Goal: Find specific page/section: Find specific page/section

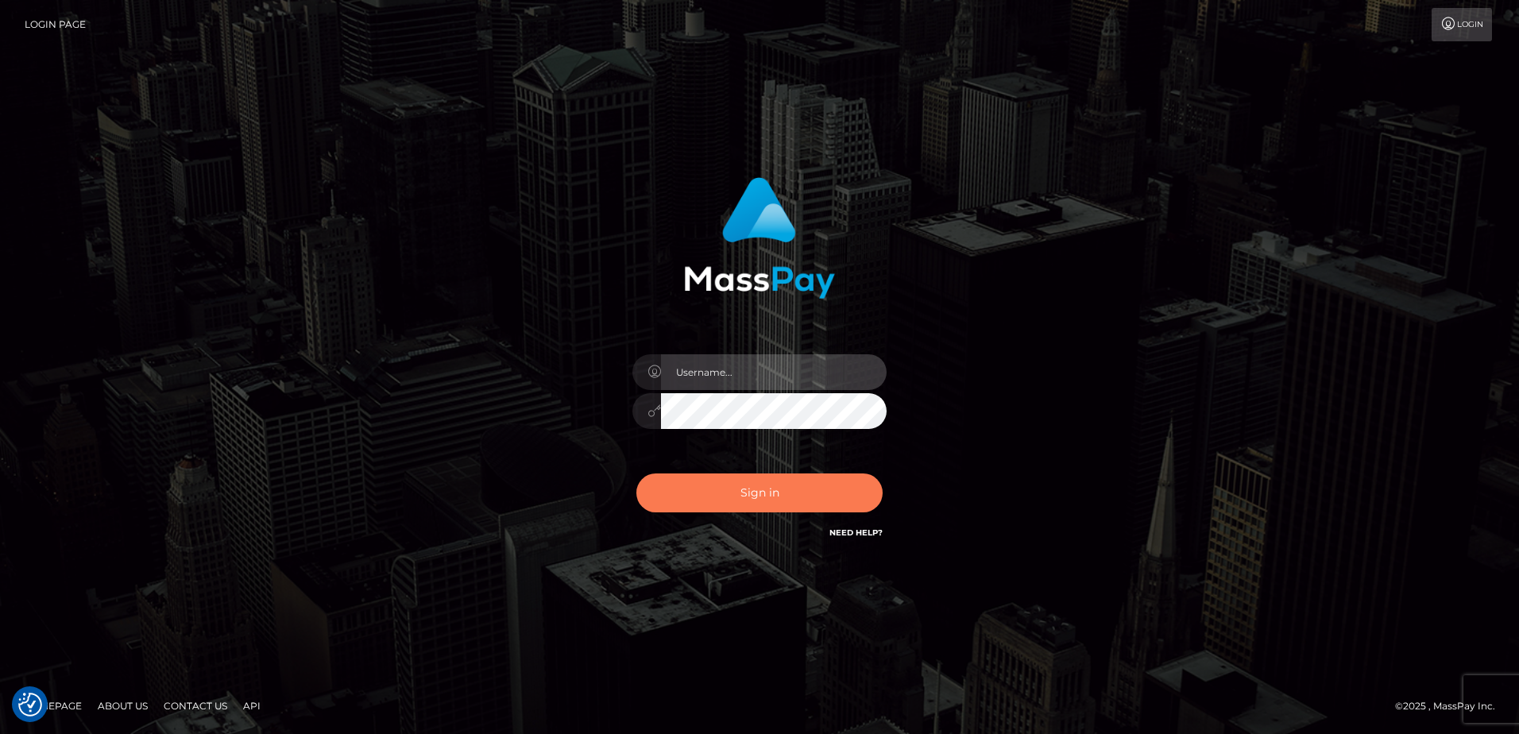
type input "Dan"
click at [767, 485] on button "Sign in" at bounding box center [759, 492] width 246 height 39
type input "Dan"
click at [702, 481] on button "Sign in" at bounding box center [759, 492] width 246 height 39
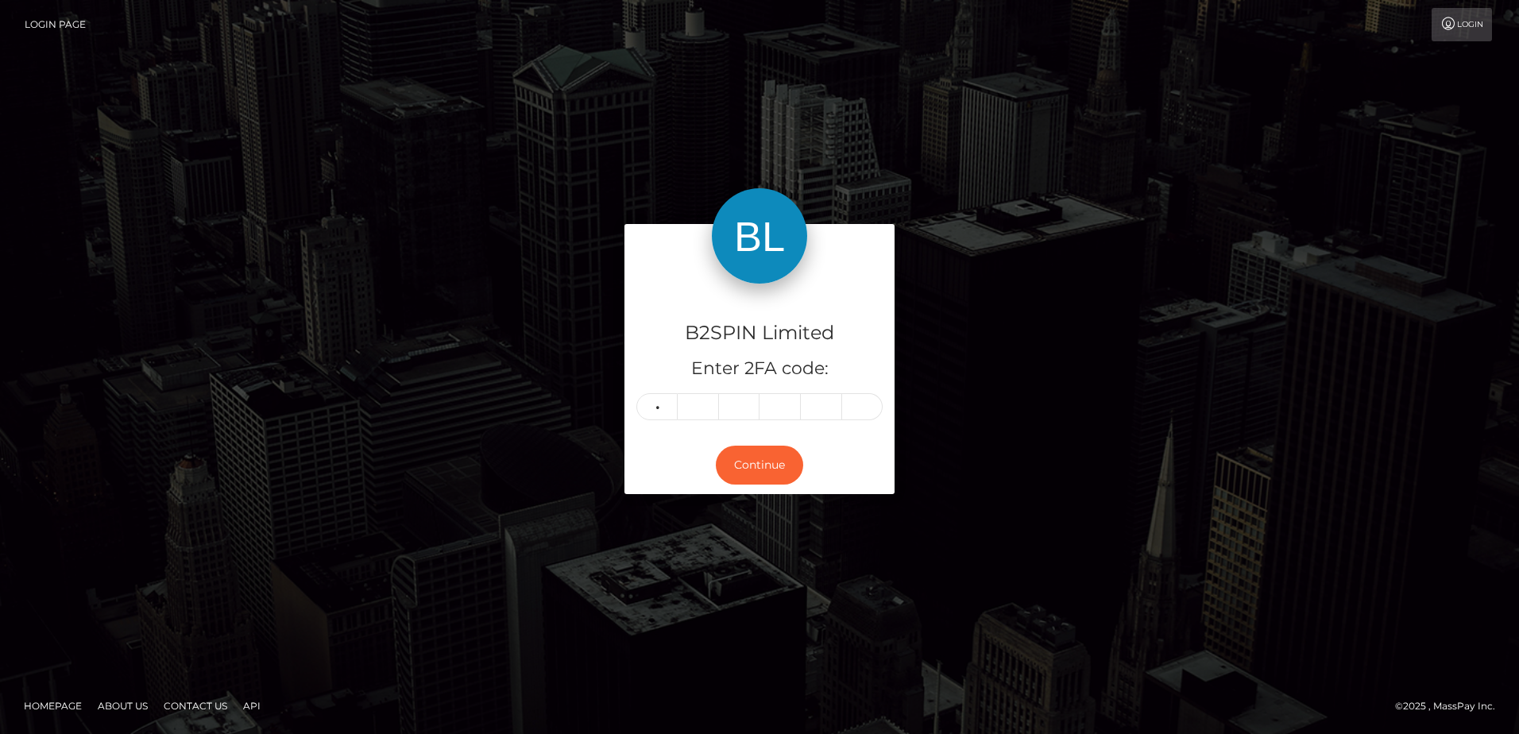
type input "7"
type input "6"
type input "8"
type input "2"
type input "0"
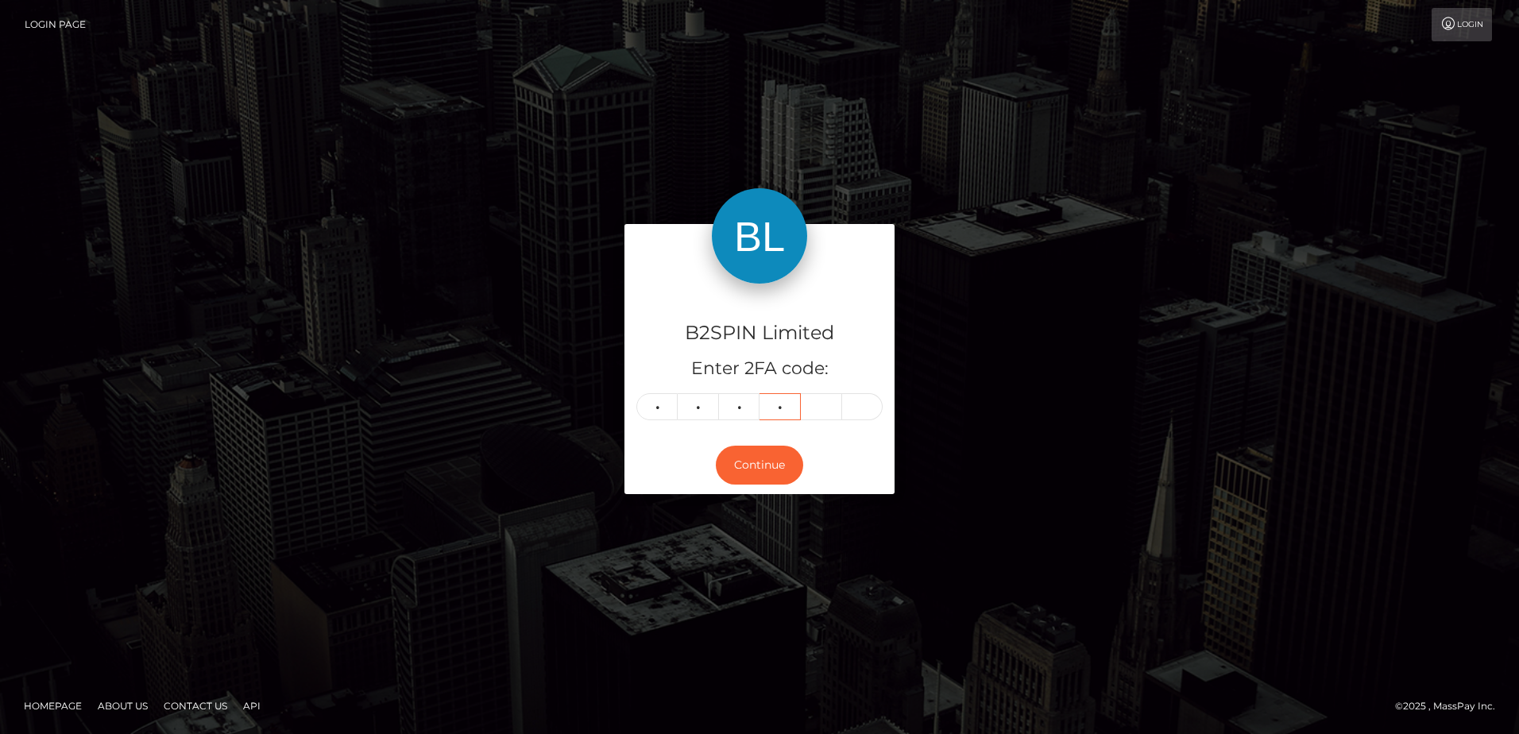
type input "5"
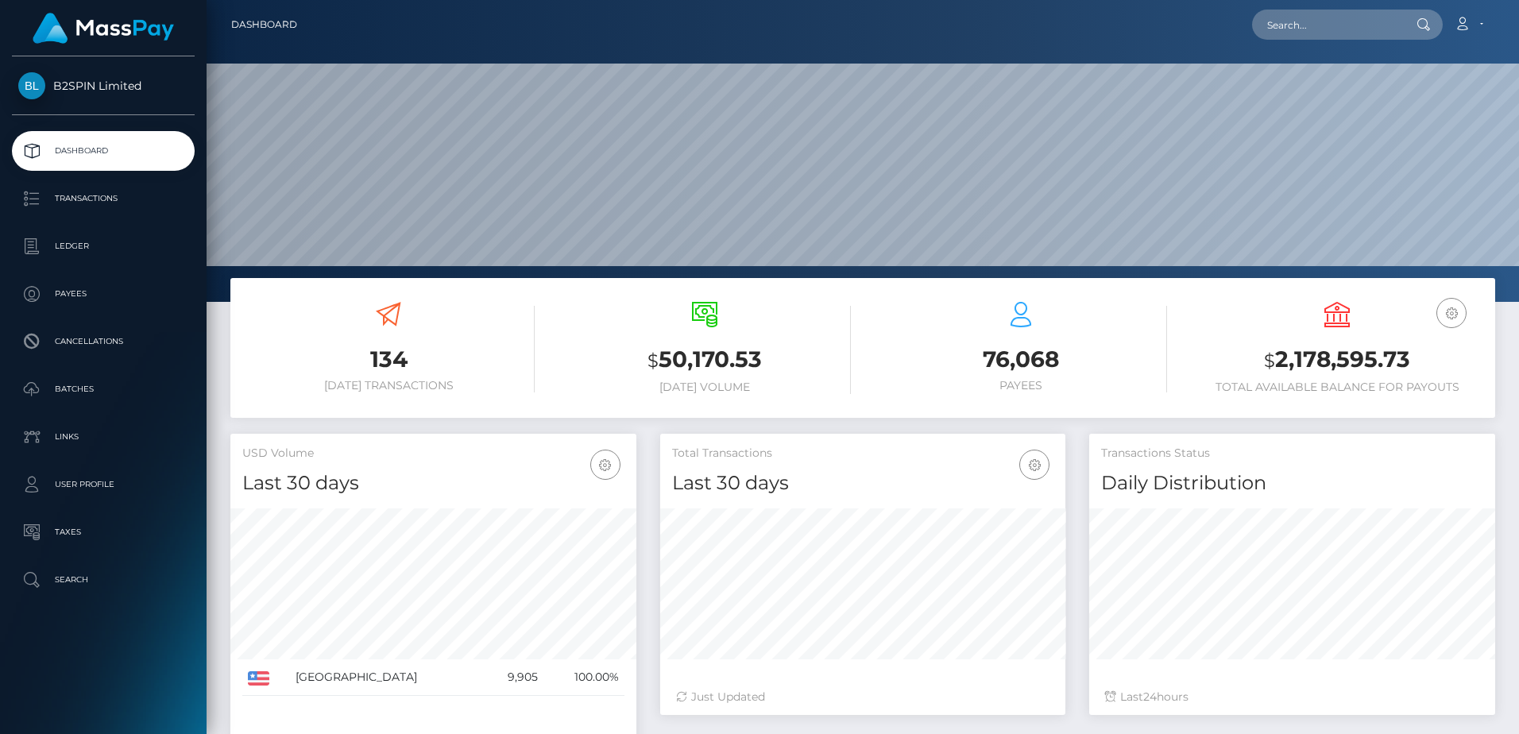
scroll to position [282, 405]
click at [1312, 35] on input "text" at bounding box center [1326, 25] width 149 height 30
paste input "620691"
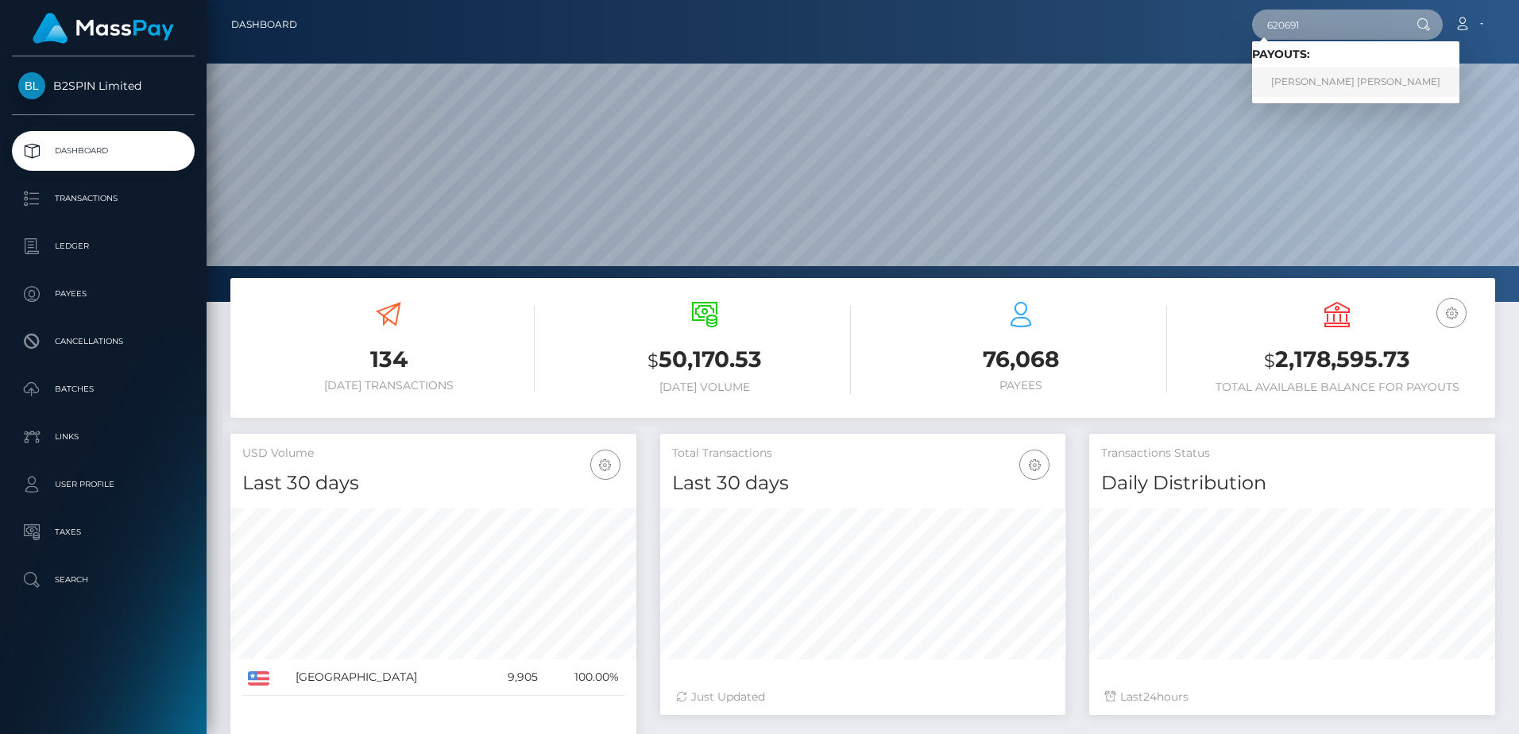
type input "620691"
click at [1312, 81] on link "KERI RAINE STANLEY" at bounding box center [1355, 82] width 207 height 29
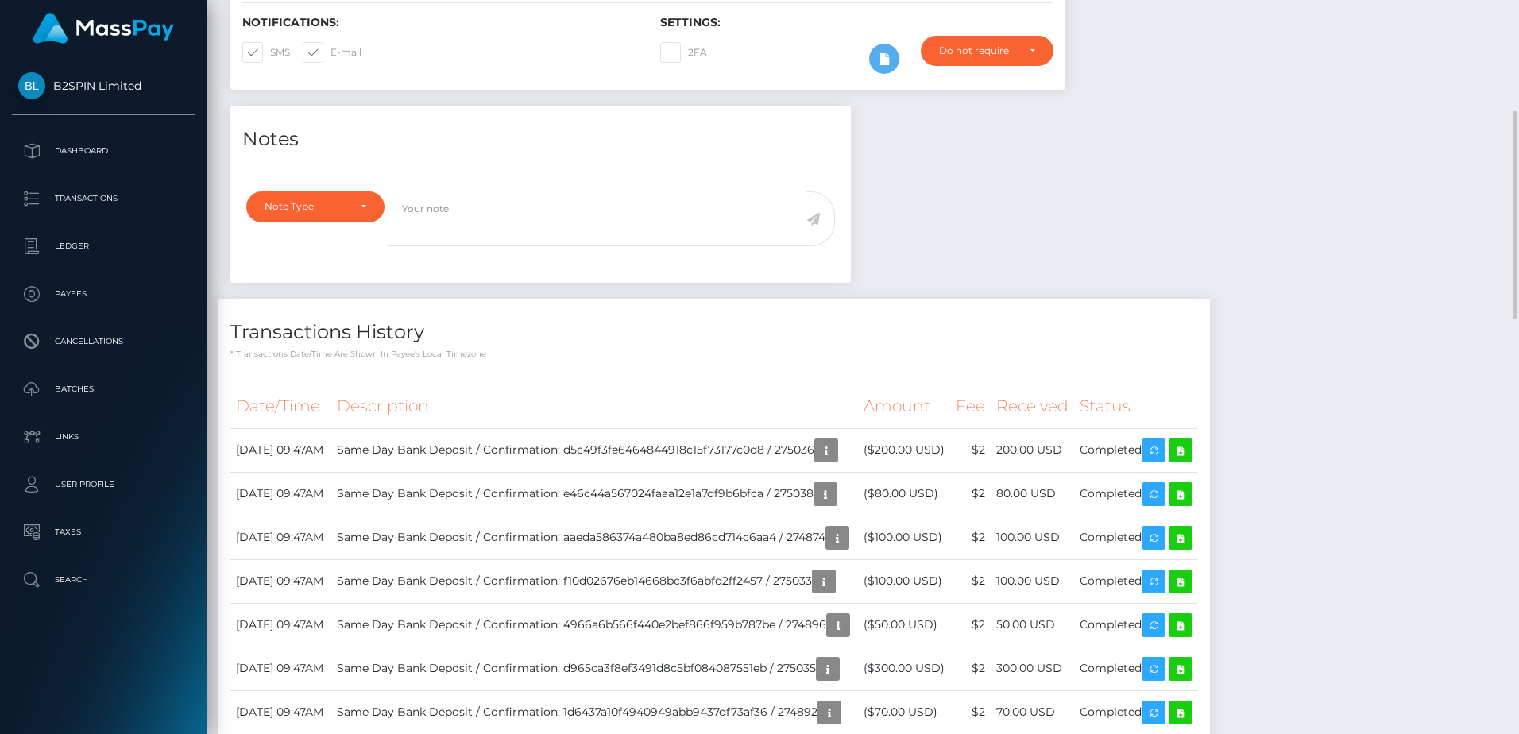
scroll to position [191, 405]
click at [1075, 330] on div "Transactions History * Transactions date/time are shown in payee's local timezo…" at bounding box center [713, 329] width 991 height 61
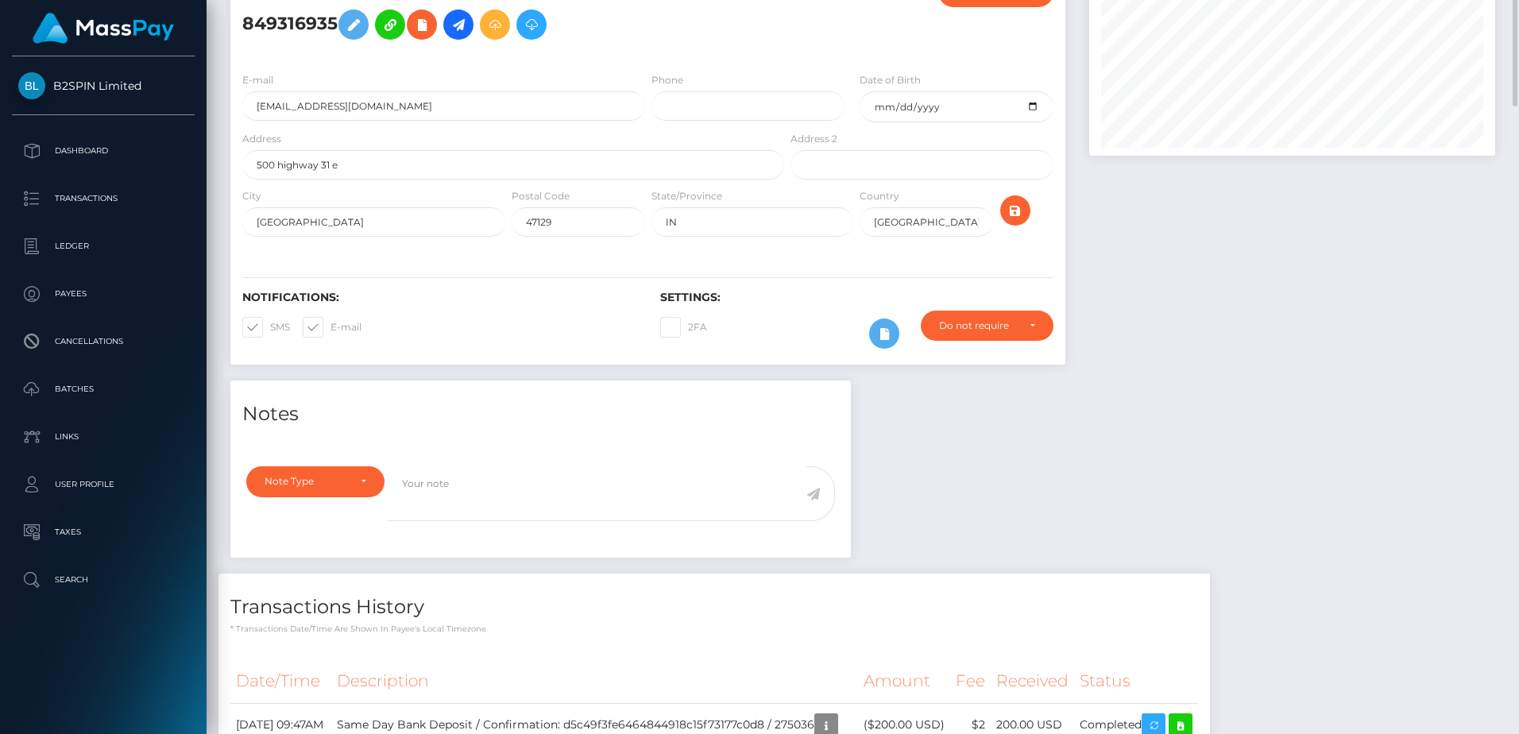
scroll to position [0, 0]
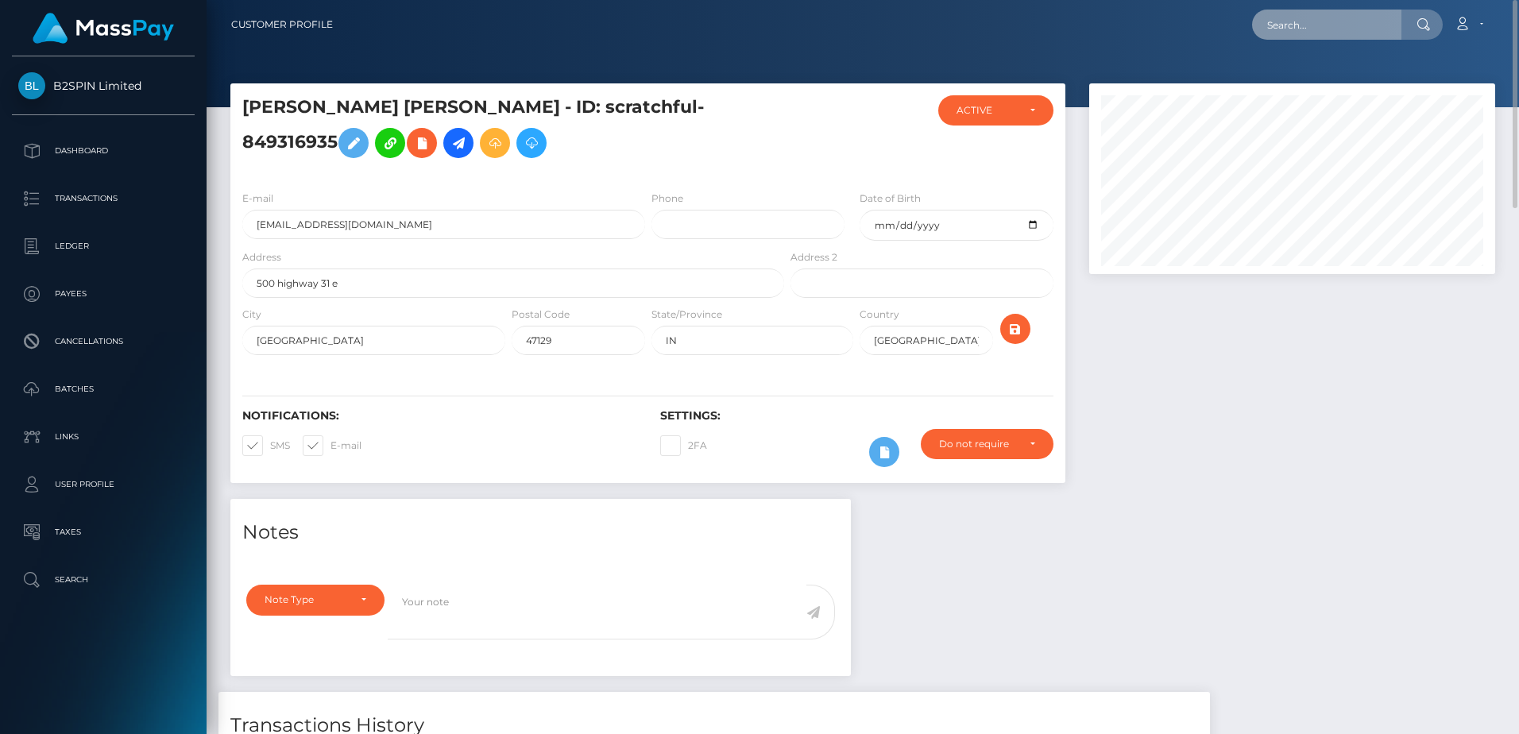
click at [1288, 22] on input "text" at bounding box center [1326, 25] width 149 height 30
paste input "620691"
click at [1291, 32] on input "620691a" at bounding box center [1326, 25] width 149 height 30
paste input "577121"
type input "577121"
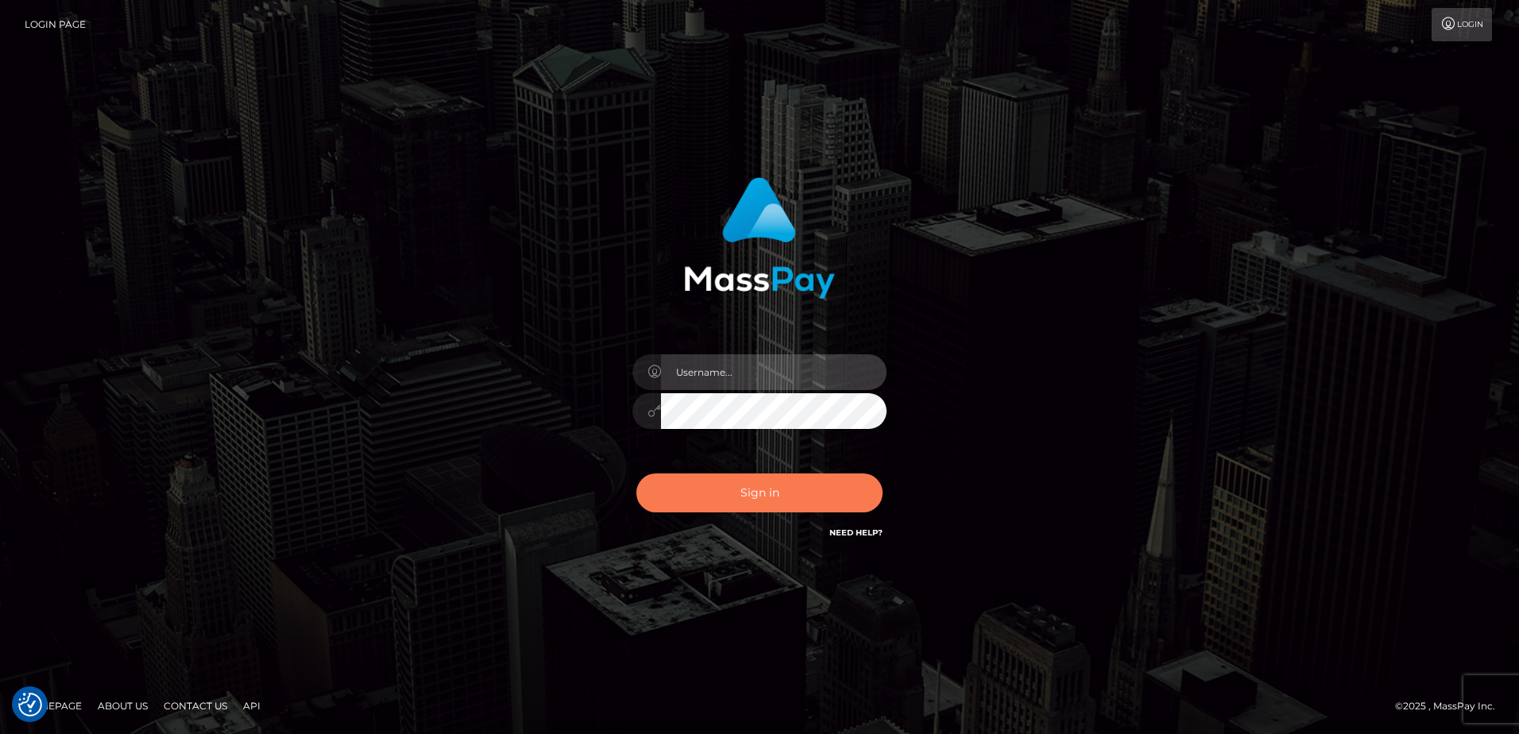
type input "[PERSON_NAME]"
click at [717, 504] on button "Sign in" at bounding box center [759, 492] width 246 height 39
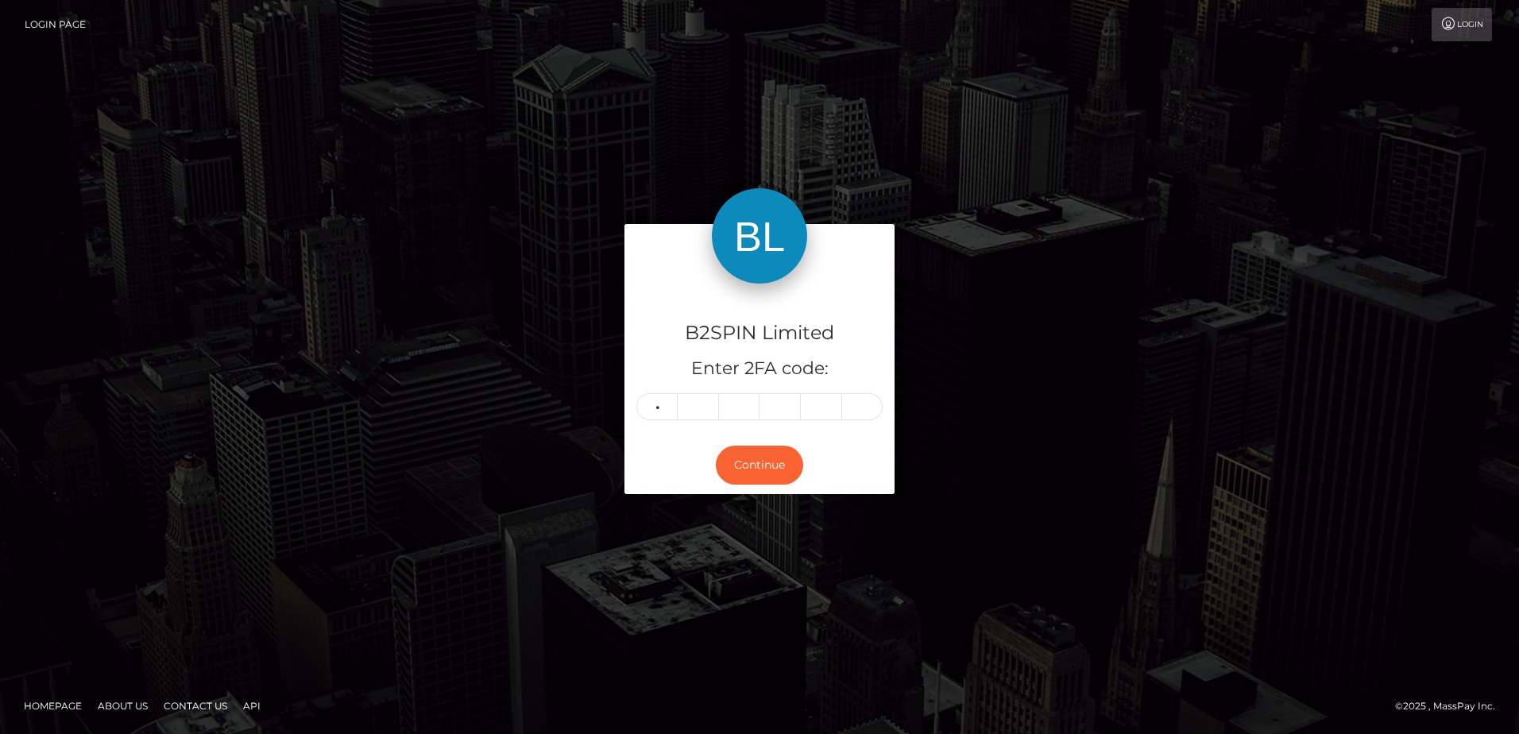
type input "7"
type input "4"
type input "8"
type input "4"
type input "3"
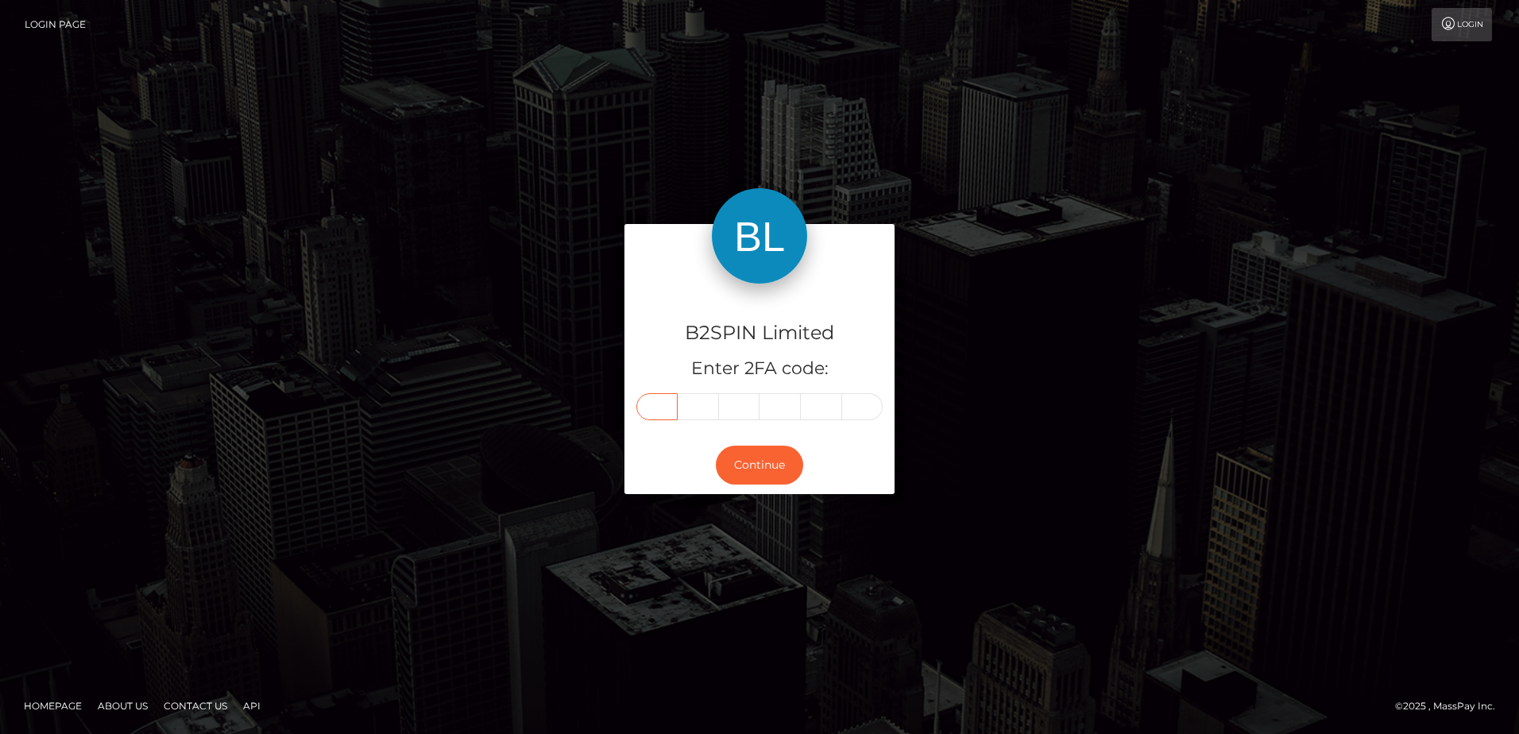
type input "7"
type input "8"
type input "4"
type input "8"
type input "4"
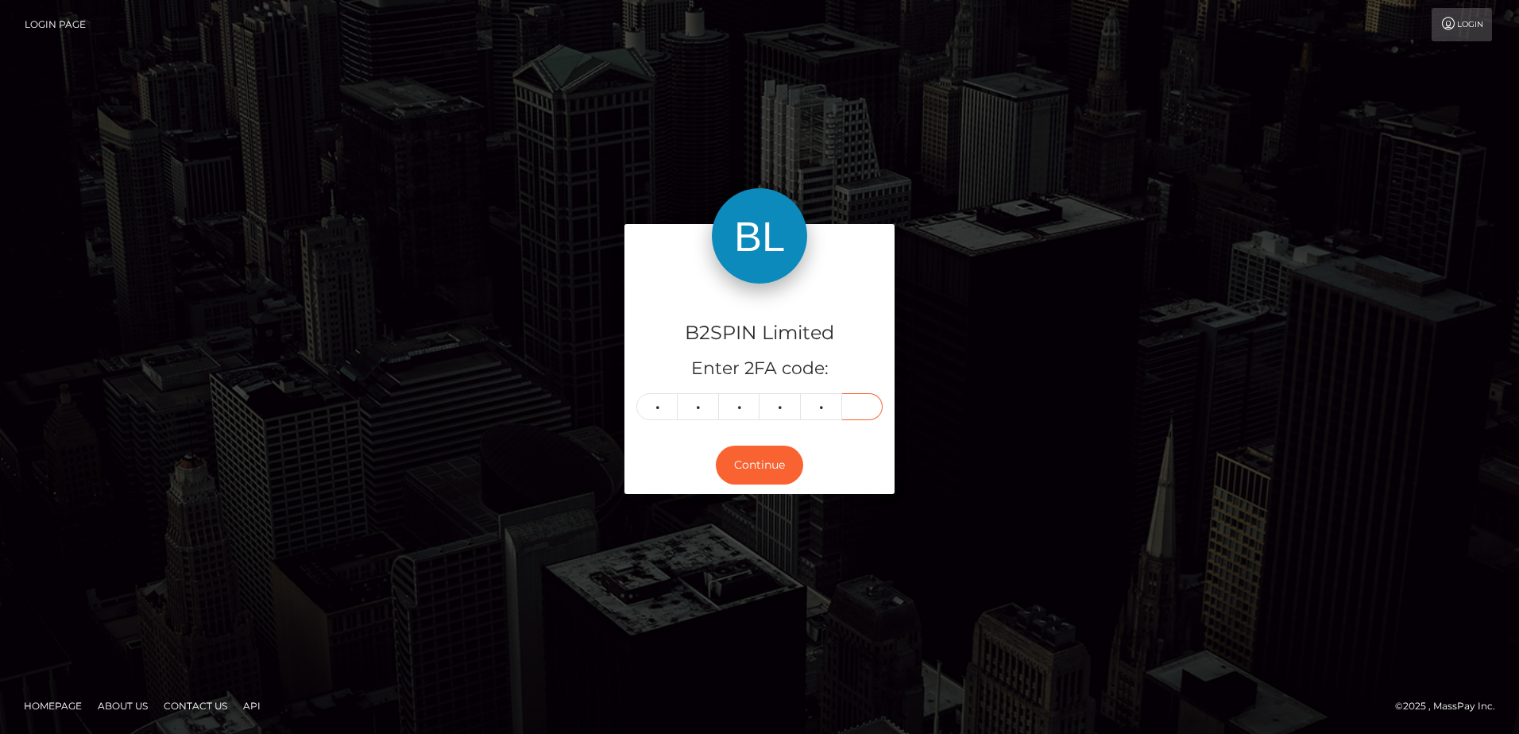
type input "3"
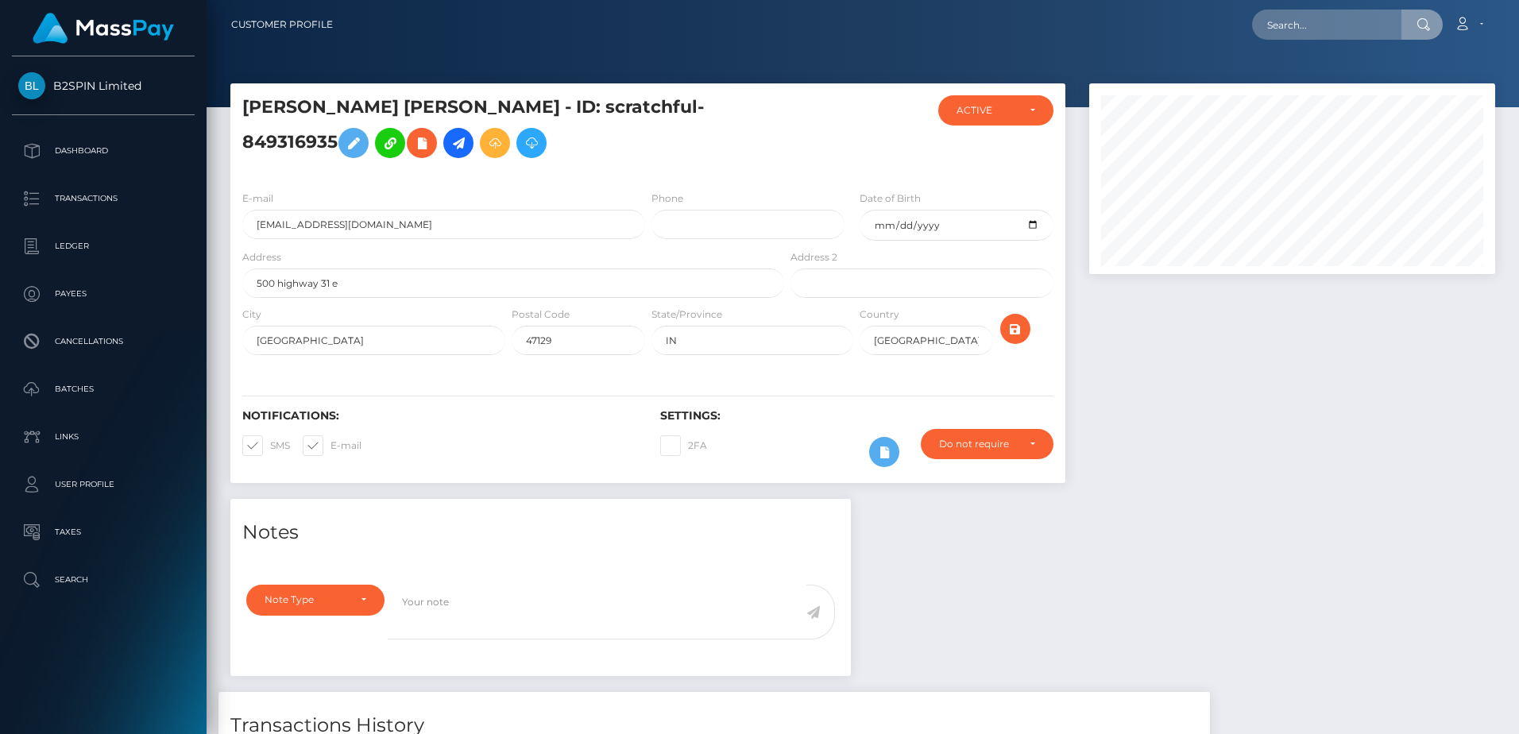
click at [1280, 26] on input "text" at bounding box center [1326, 25] width 149 height 30
type input "584016"
